Goal: Information Seeking & Learning: Understand process/instructions

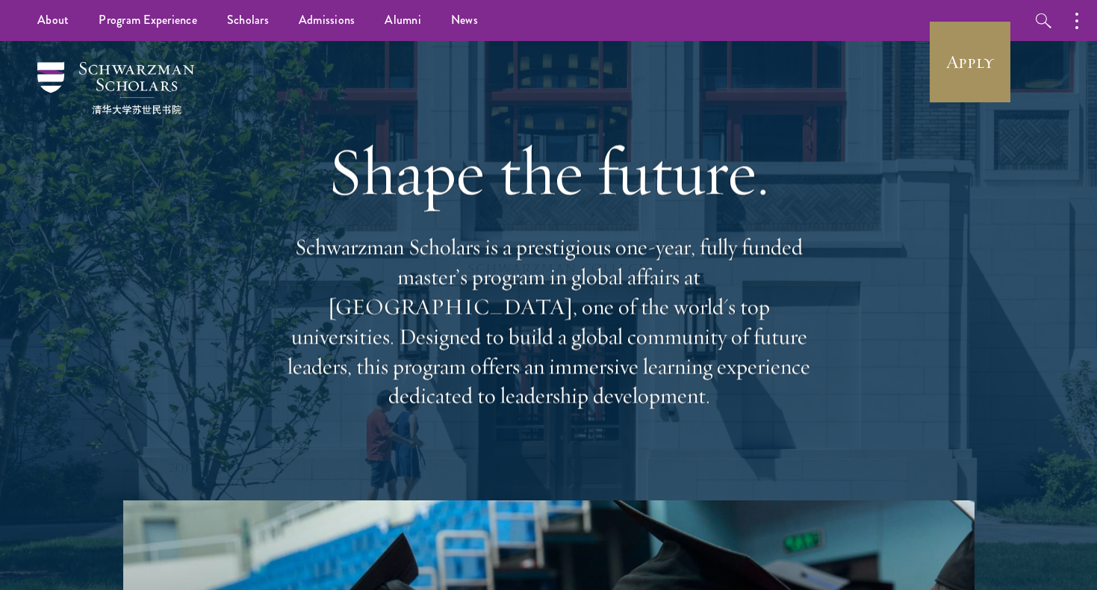
click at [980, 83] on link "Apply" at bounding box center [970, 62] width 84 height 84
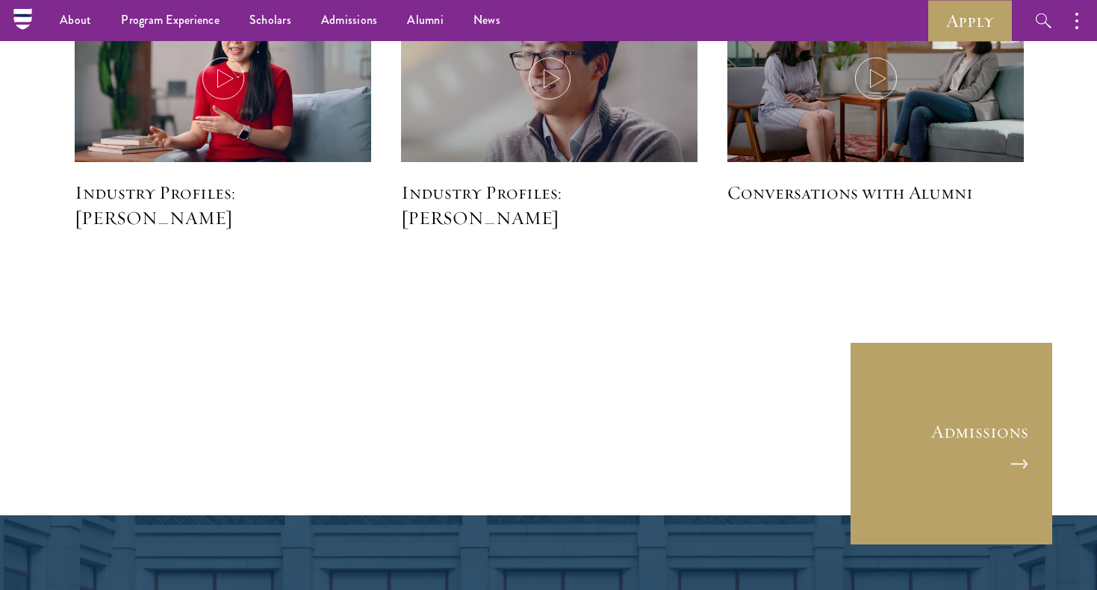
scroll to position [3823, 0]
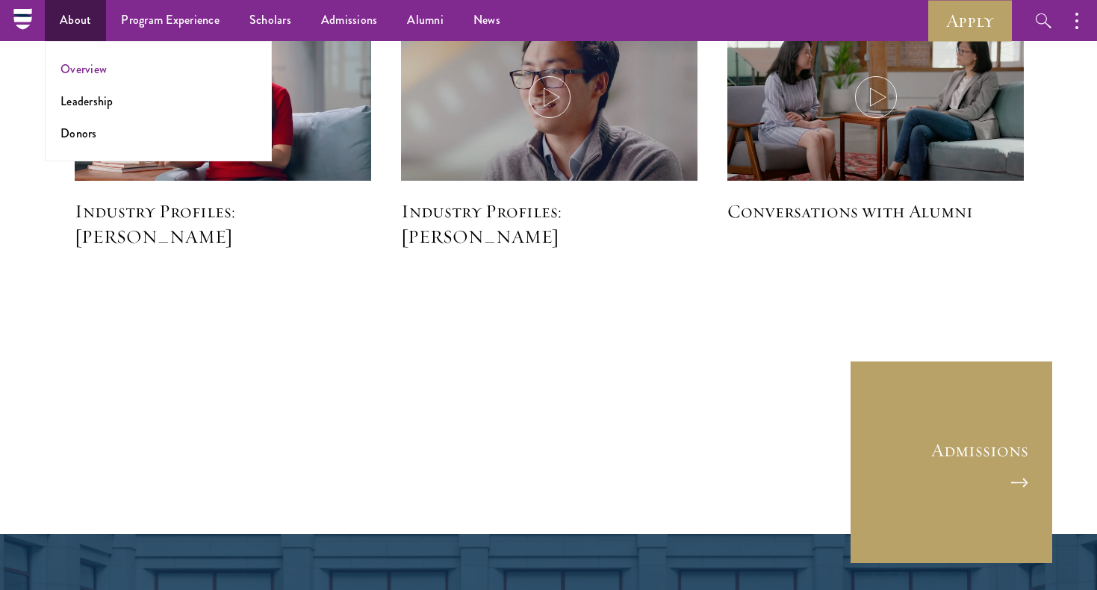
click at [104, 66] on link "Overview" at bounding box center [83, 68] width 46 height 17
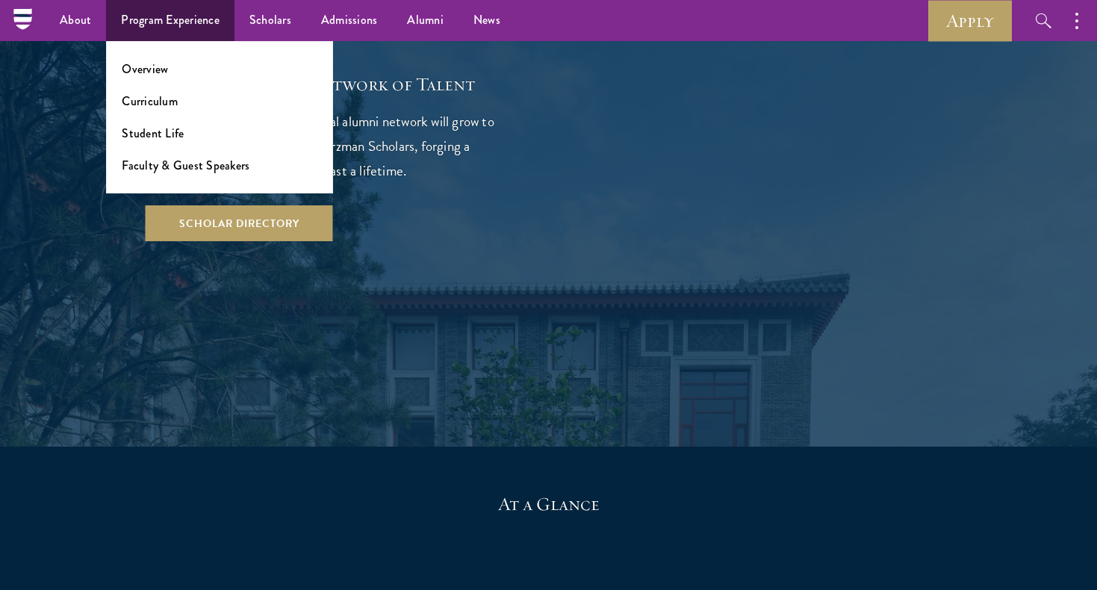
scroll to position [2732, 0]
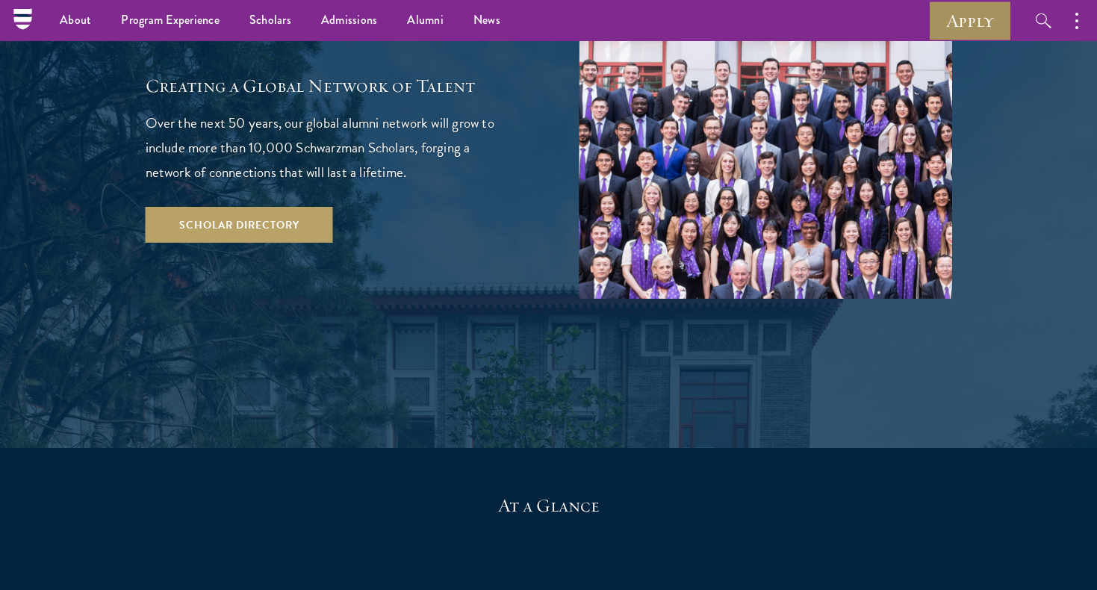
click at [983, 28] on link "Apply" at bounding box center [970, 20] width 84 height 41
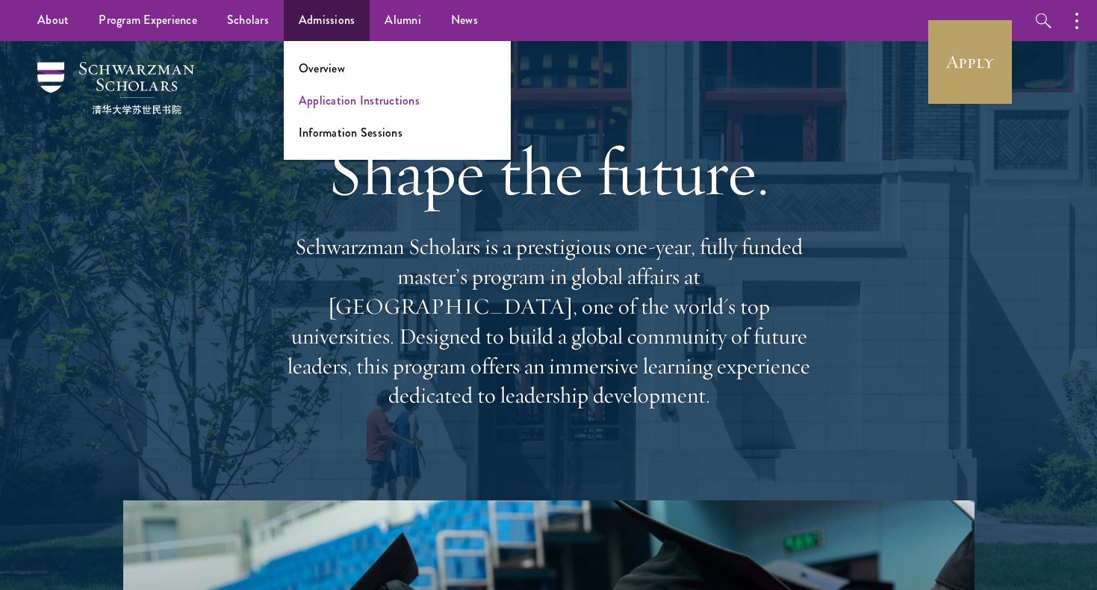
click at [335, 99] on link "Application Instructions" at bounding box center [359, 100] width 121 height 17
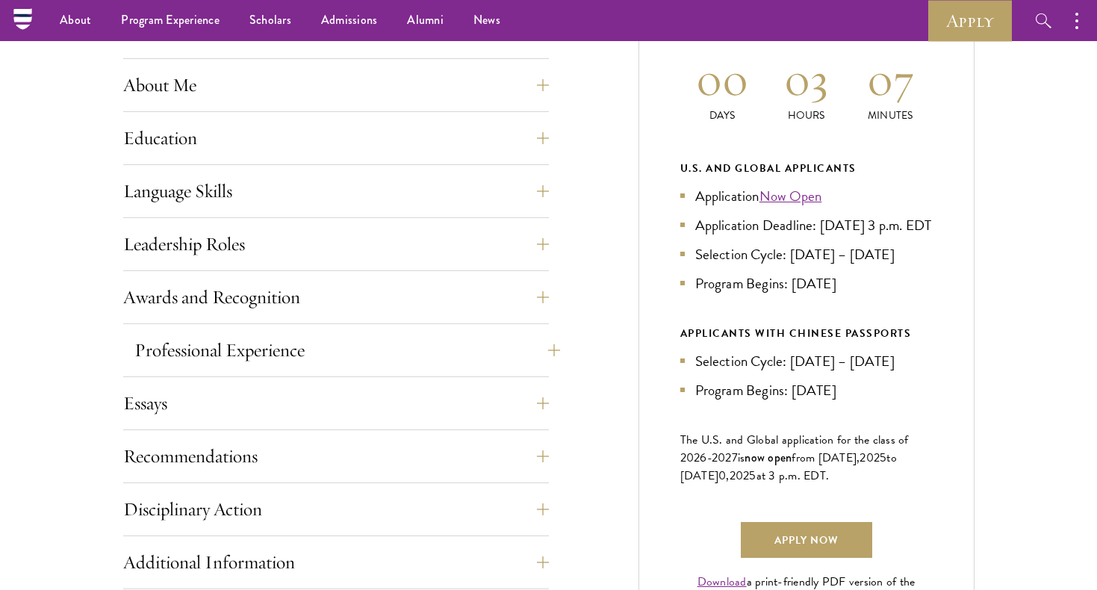
scroll to position [680, 0]
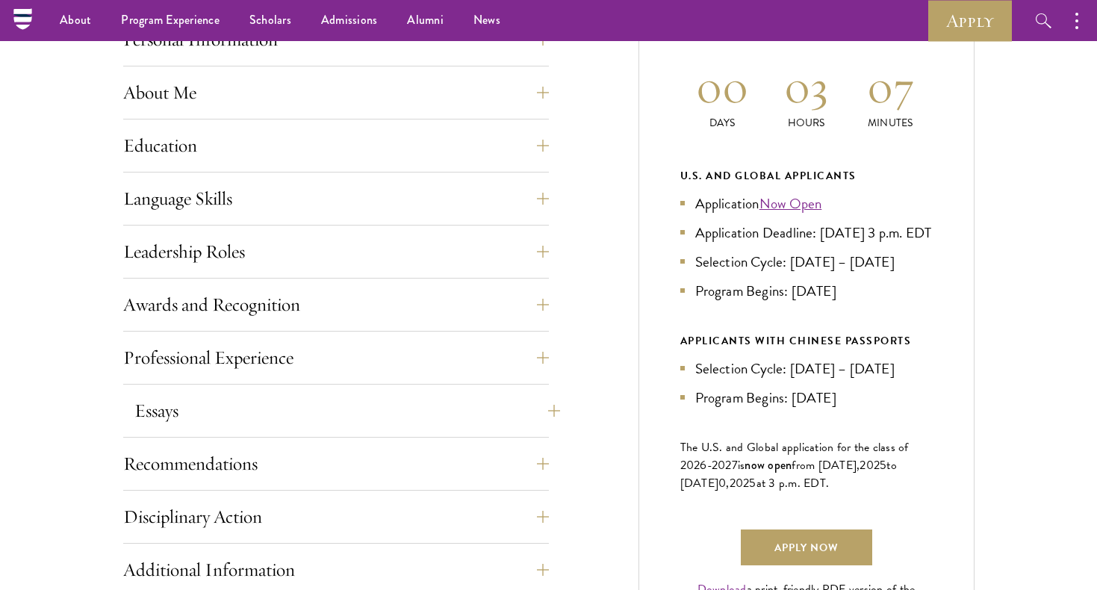
click at [532, 403] on button "Essays" at bounding box center [347, 411] width 426 height 36
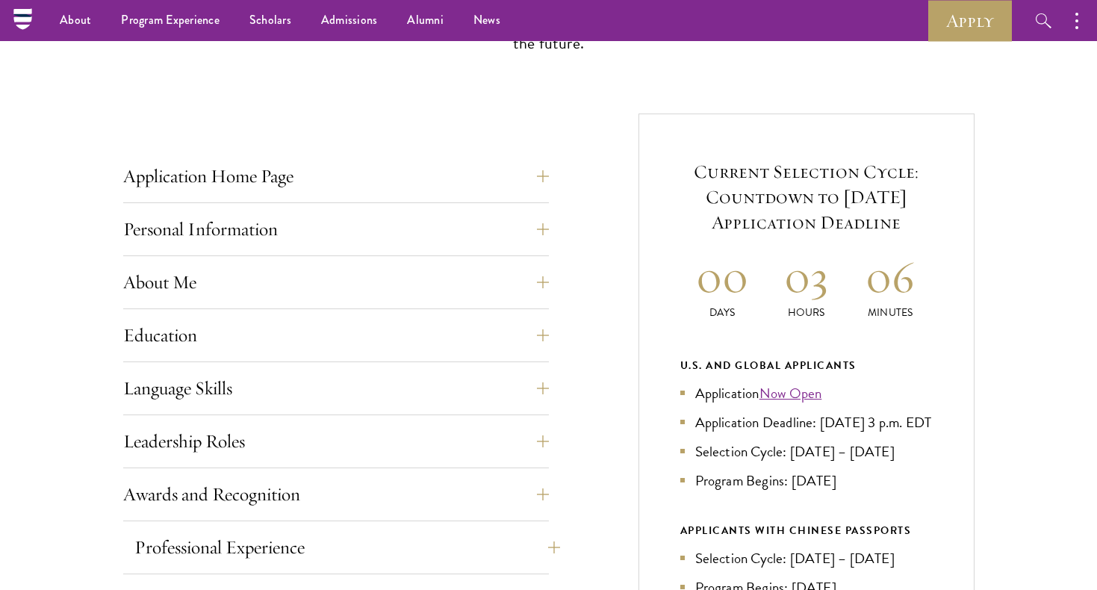
scroll to position [488, 0]
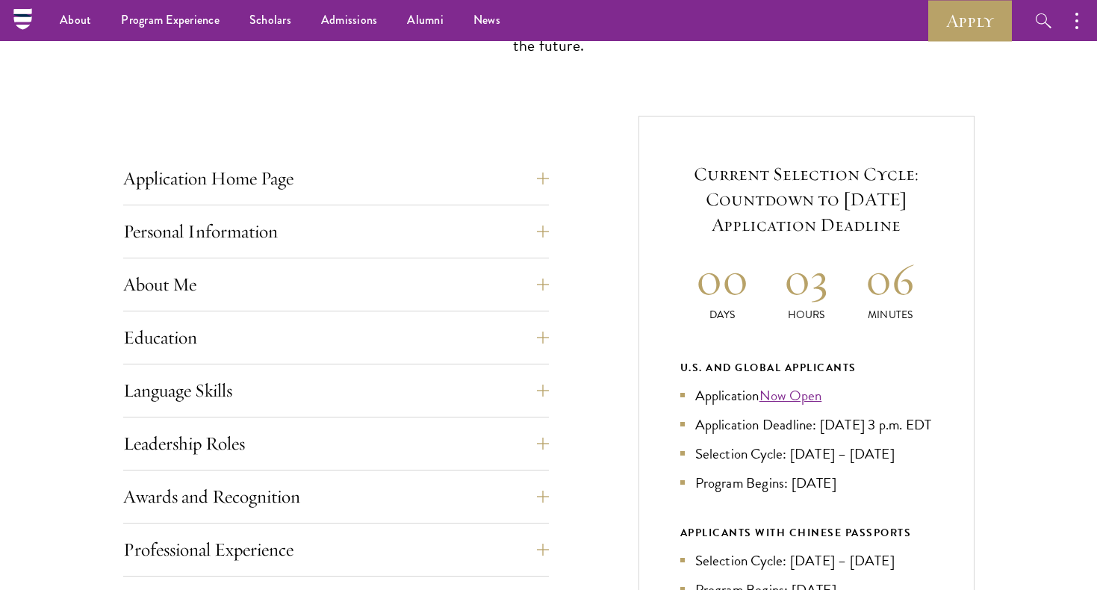
click at [535, 178] on button "Application Home Page" at bounding box center [347, 179] width 426 height 36
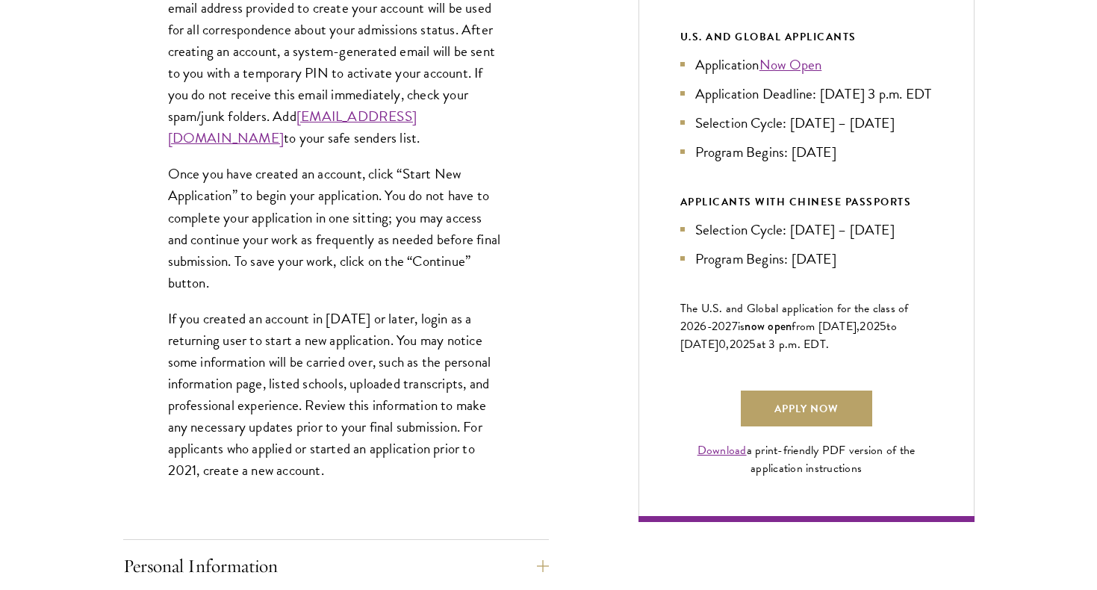
scroll to position [824, 1]
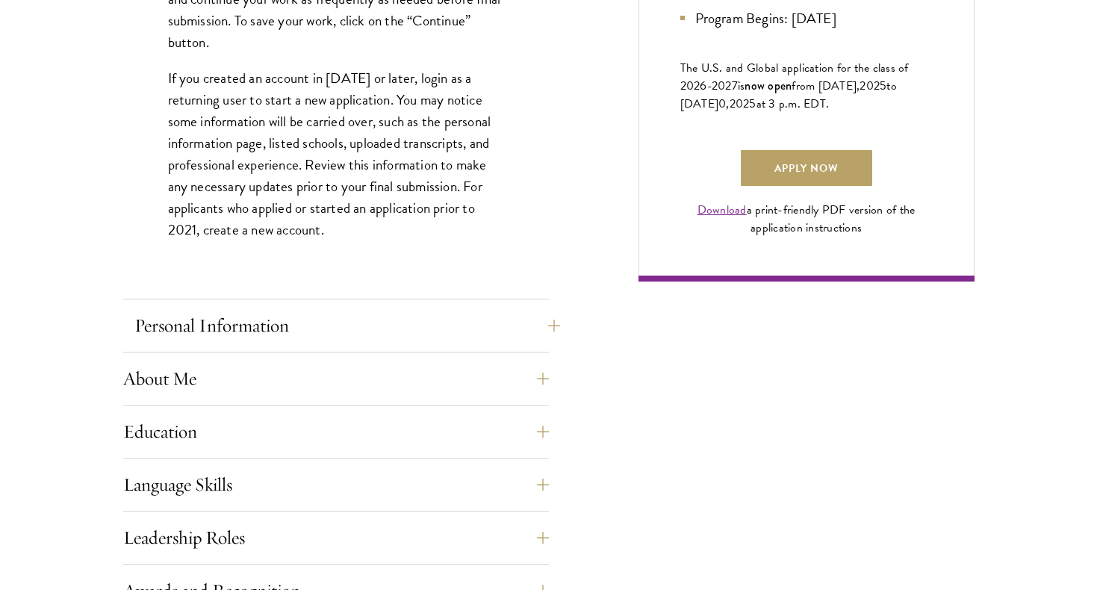
click at [504, 323] on button "Personal Information" at bounding box center [347, 326] width 426 height 36
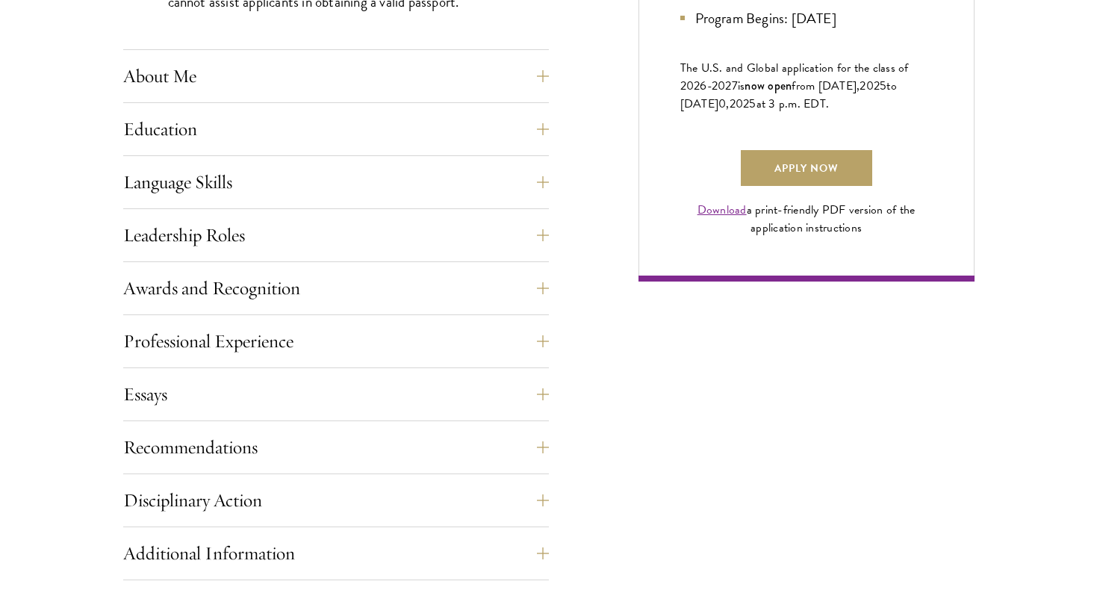
scroll to position [1161, 0]
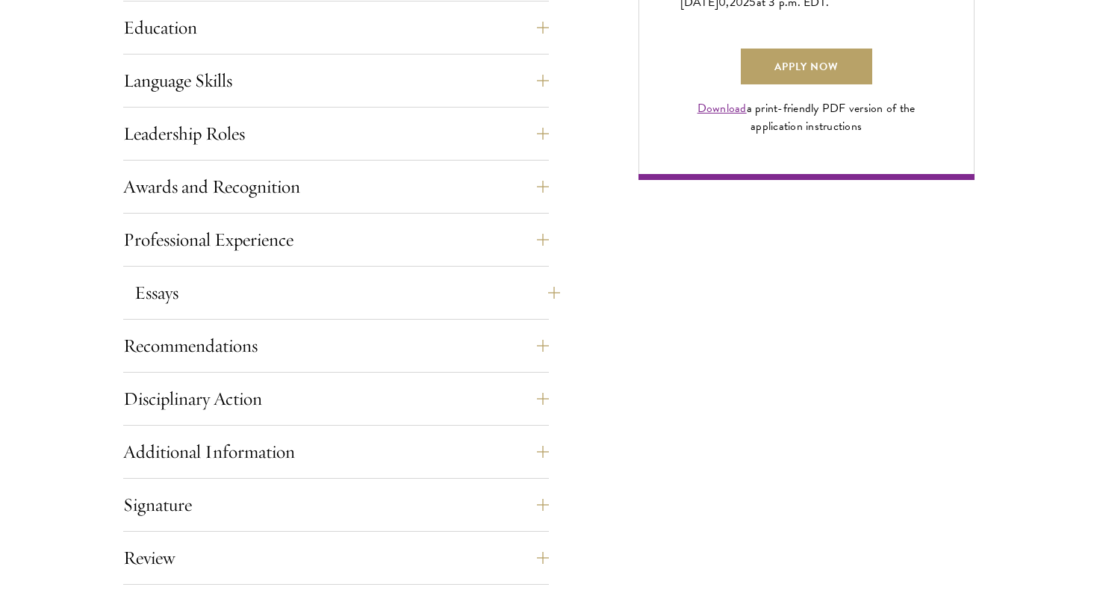
click at [467, 303] on button "Essays" at bounding box center [347, 293] width 426 height 36
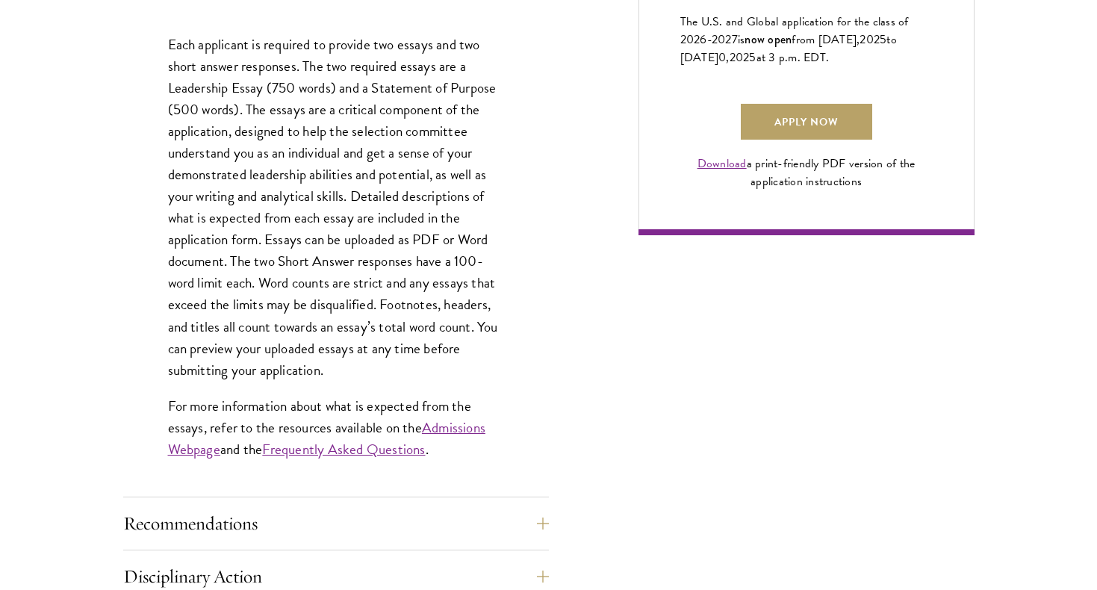
scroll to position [1118, 0]
